Goal: Transaction & Acquisition: Purchase product/service

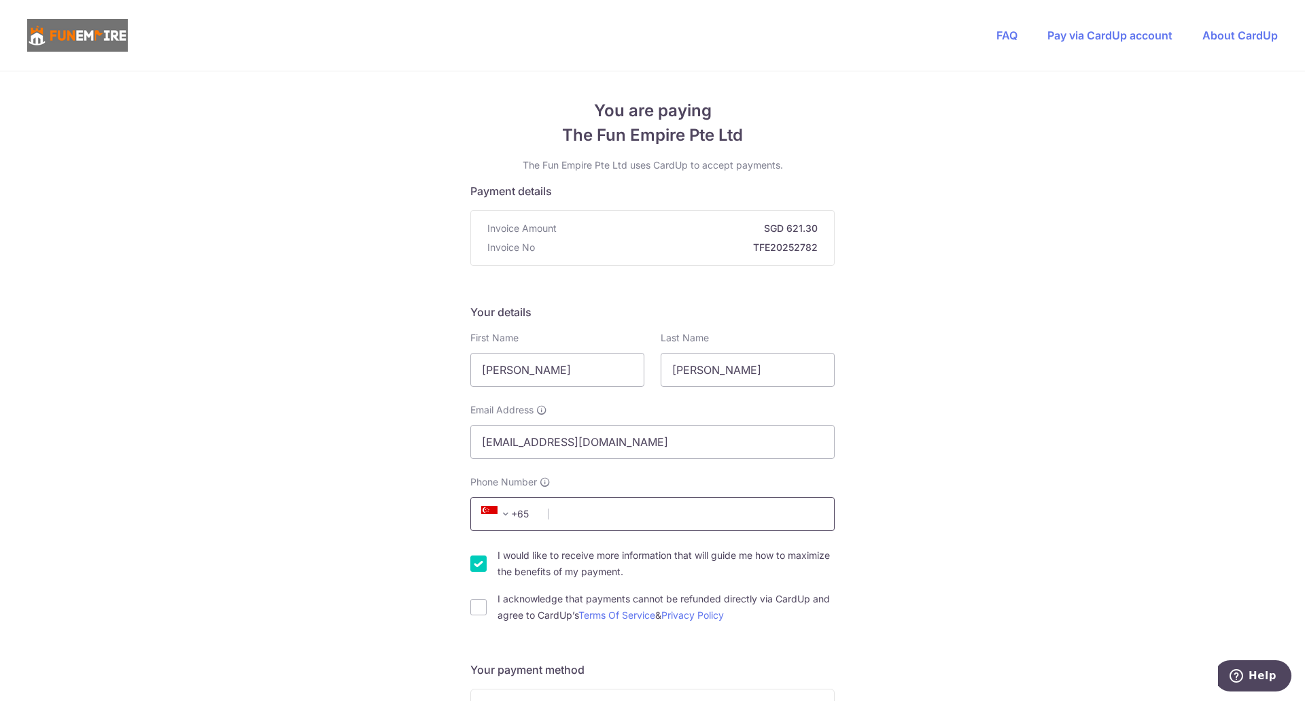
click at [618, 512] on input "Phone Number" at bounding box center [652, 514] width 364 height 34
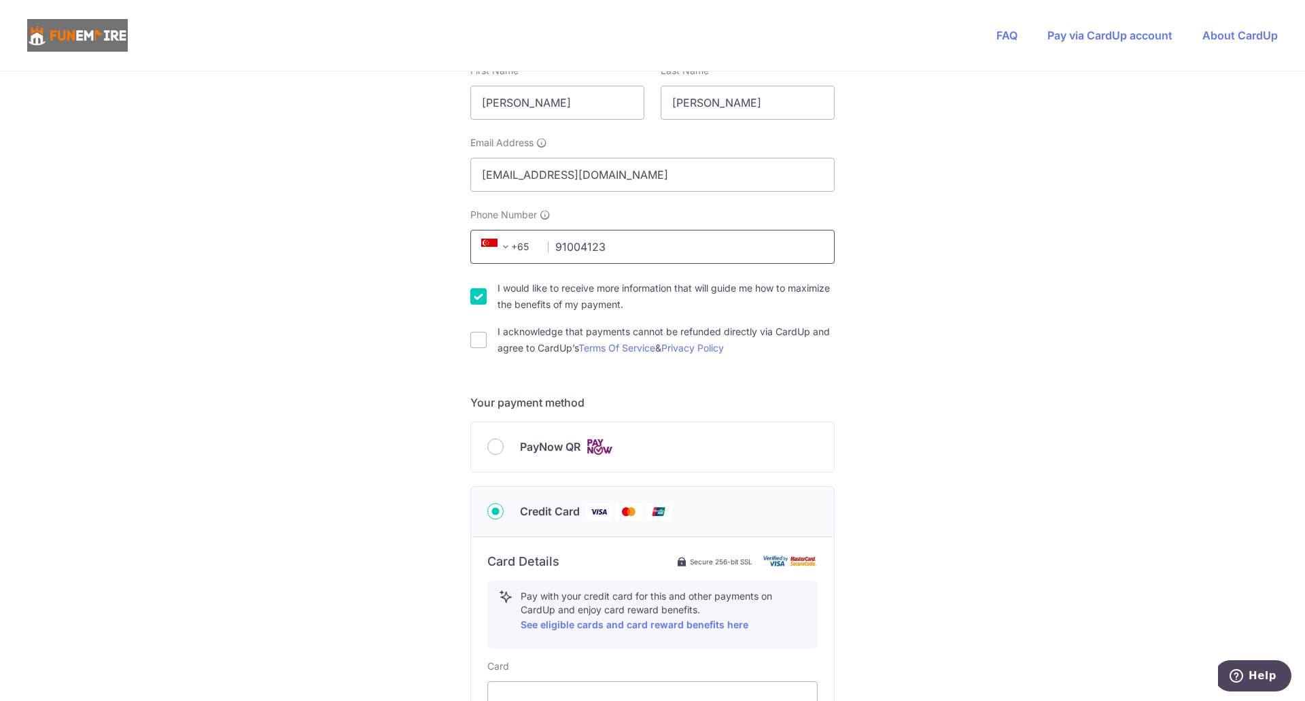
scroll to position [317, 0]
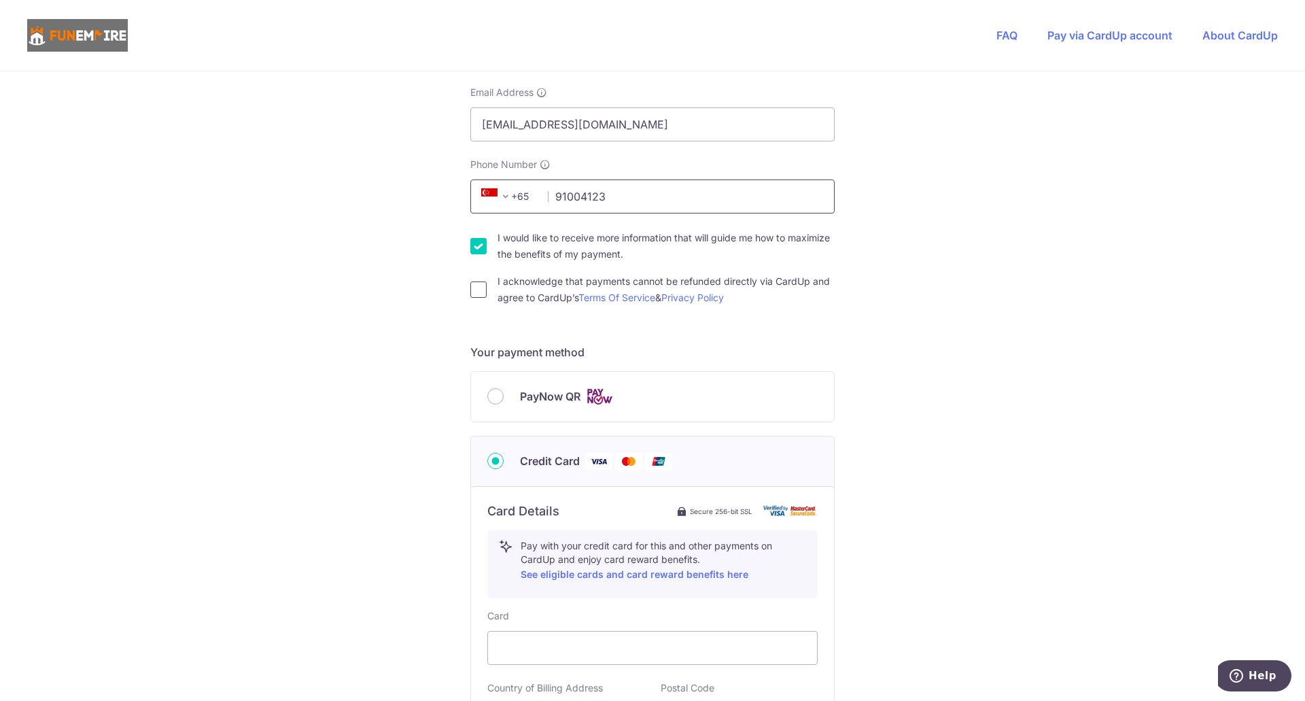
type input "91004123"
click at [476, 296] on input "I acknowledge that payments cannot be refunded directly via CardUp and agree to…" at bounding box center [478, 289] width 16 height 16
checkbox input "true"
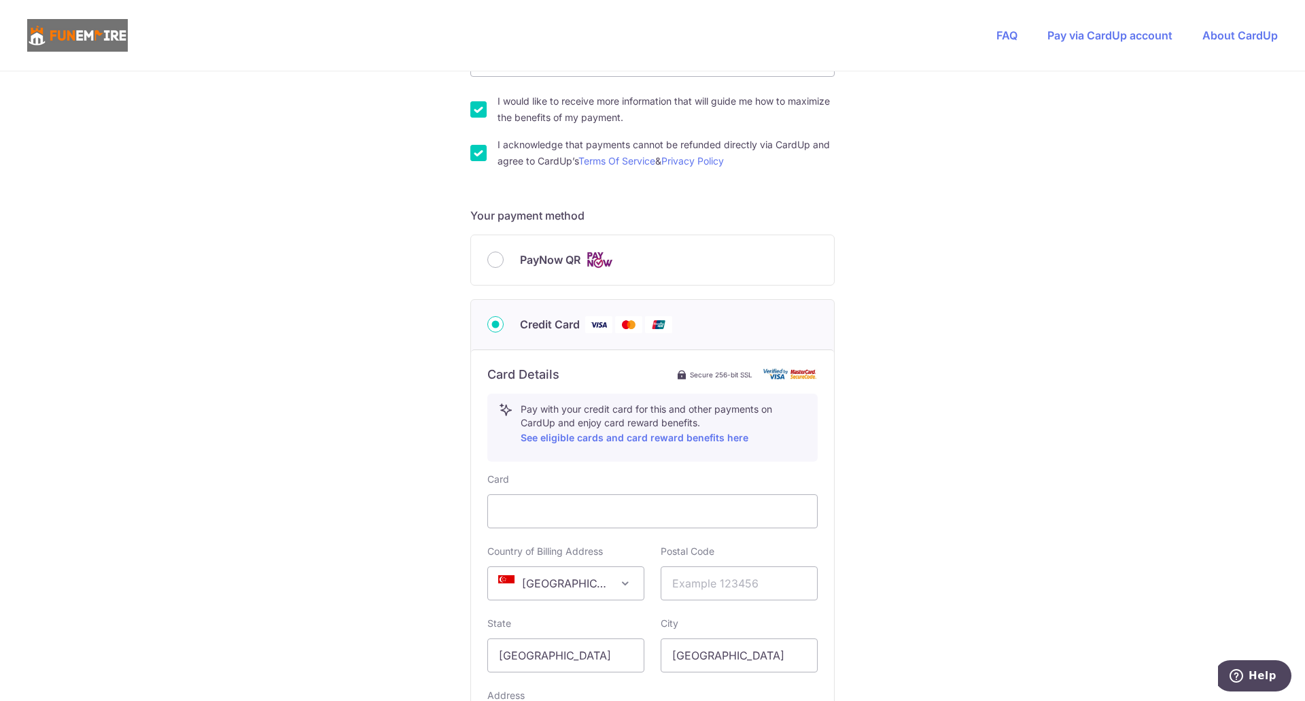
scroll to position [476, 0]
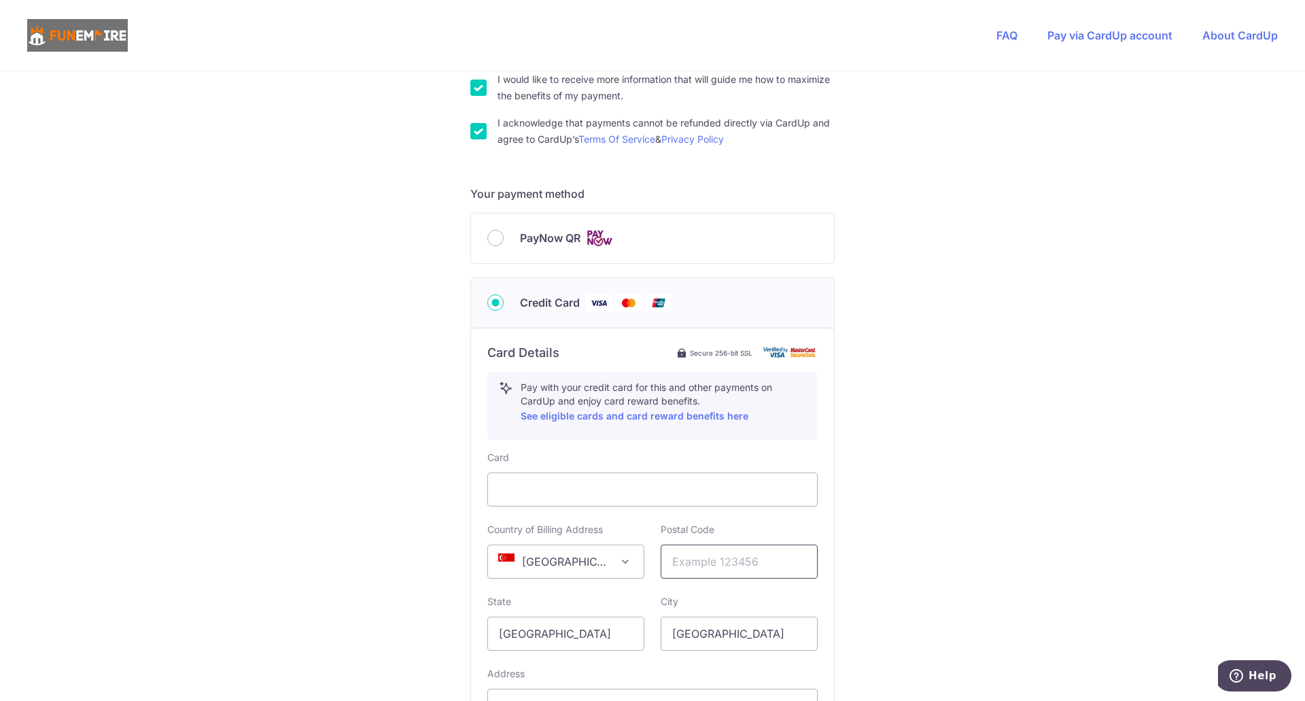
click at [721, 569] on input "text" at bounding box center [739, 561] width 157 height 34
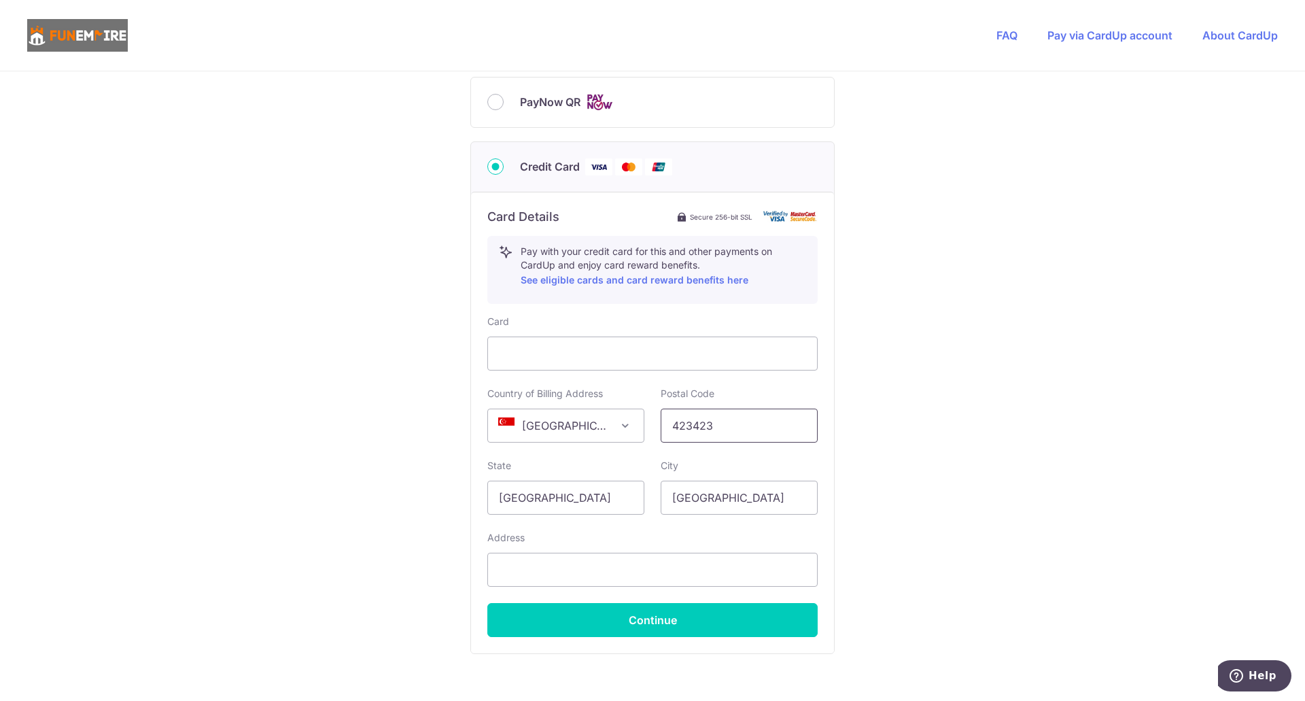
scroll to position [634, 0]
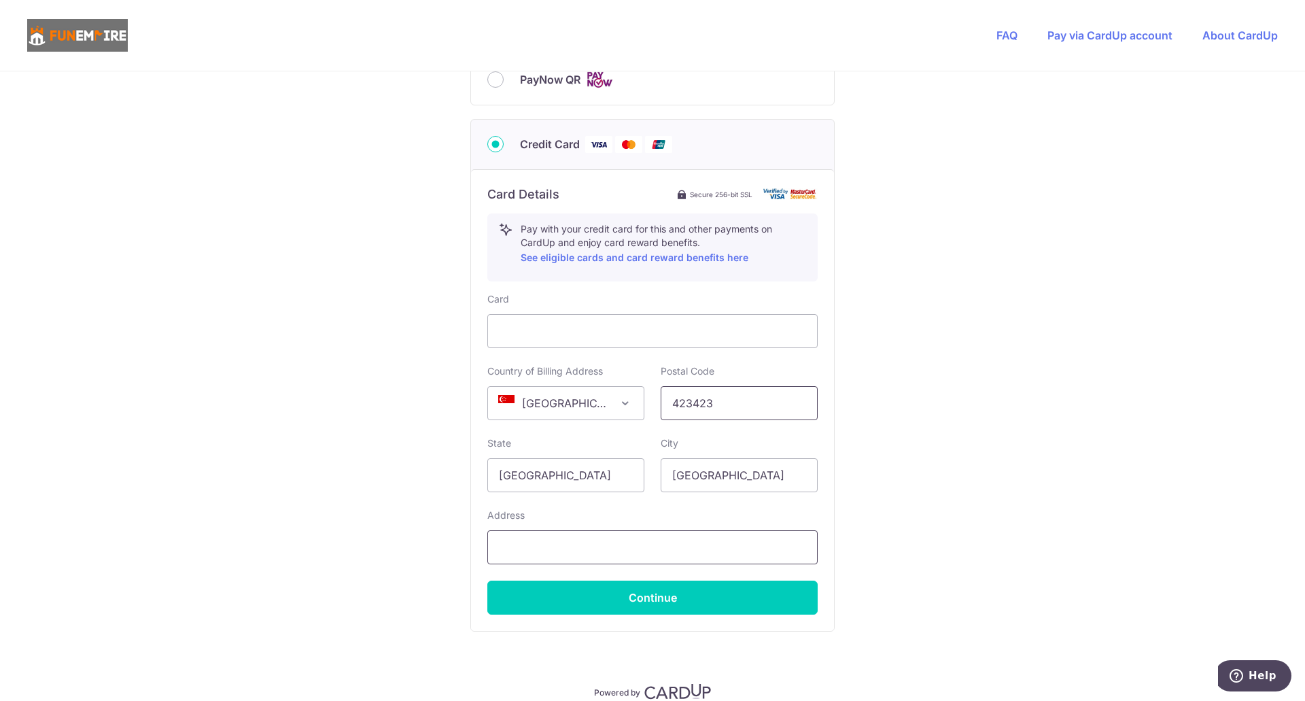
type input "423423"
click at [585, 536] on input "text" at bounding box center [652, 547] width 330 height 34
type input "[STREET_ADDRESS]"
click at [690, 591] on button "Continue" at bounding box center [652, 597] width 330 height 34
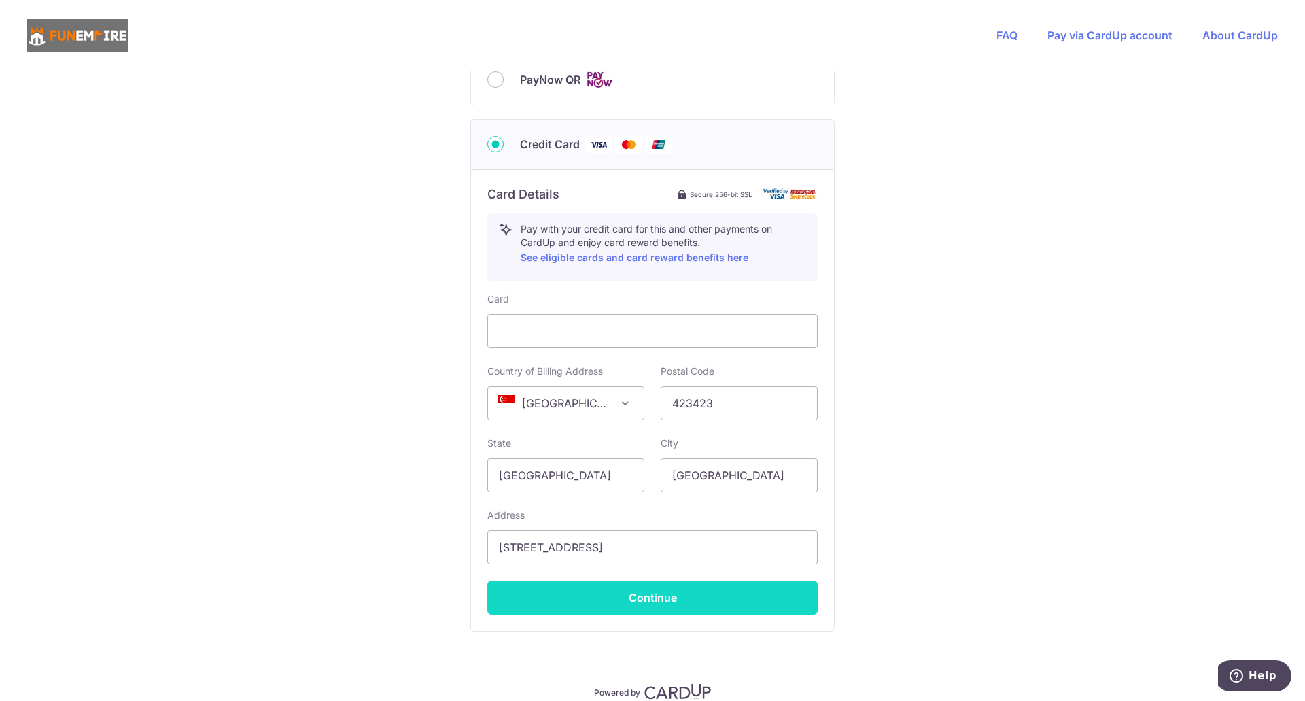
click at [637, 600] on button "Continue" at bounding box center [652, 597] width 330 height 34
type input "**** 9540"
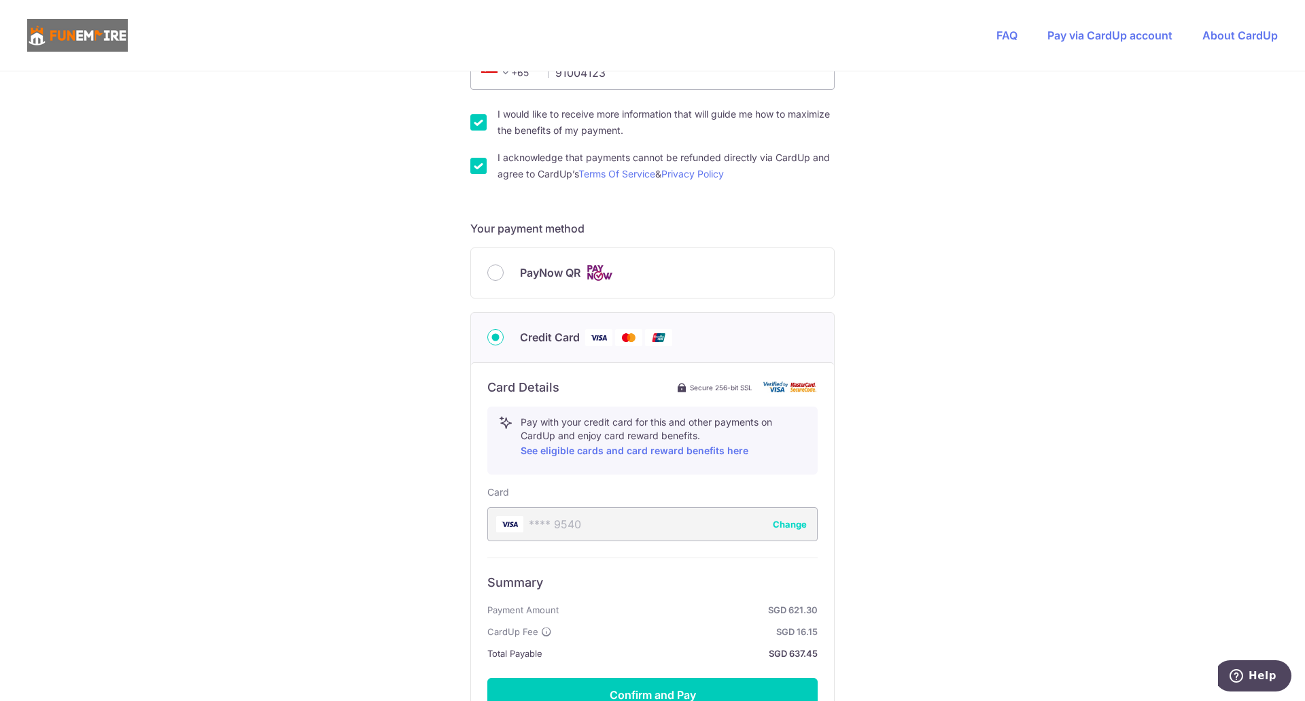
scroll to position [600, 0]
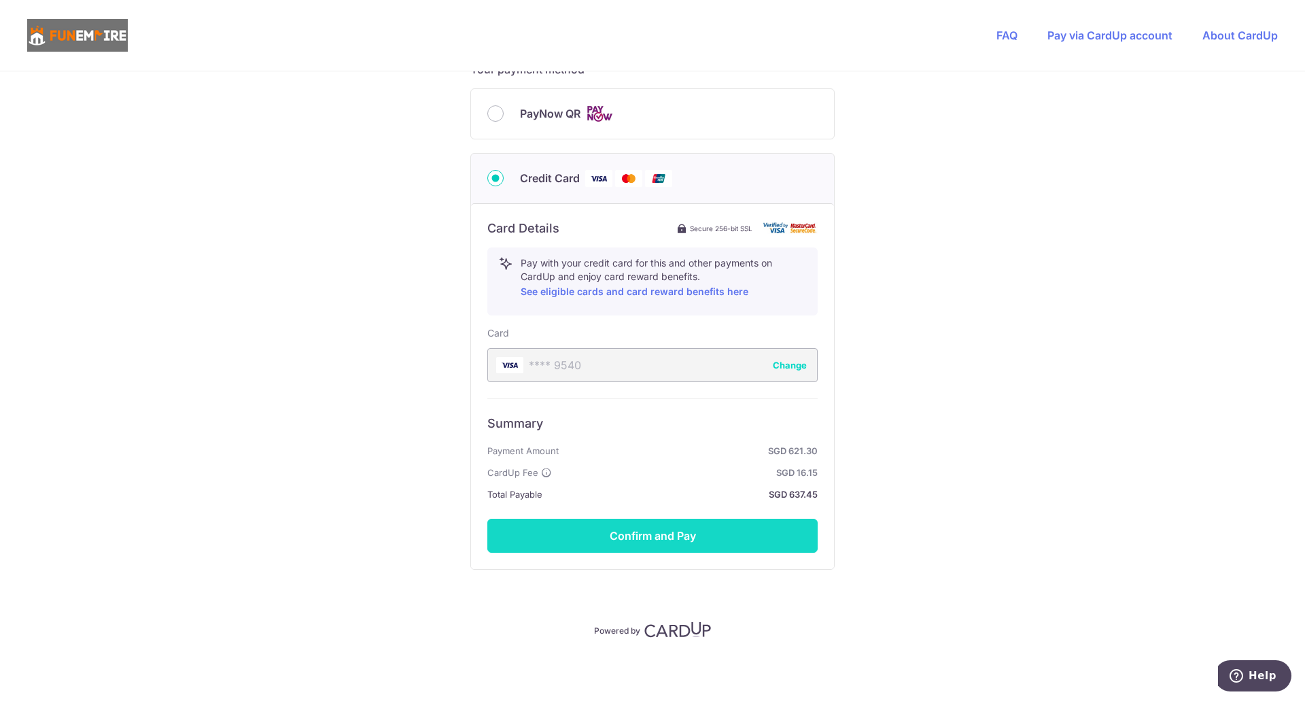
click at [657, 526] on button "Confirm and Pay" at bounding box center [652, 536] width 330 height 34
